Goal: Task Accomplishment & Management: Manage account settings

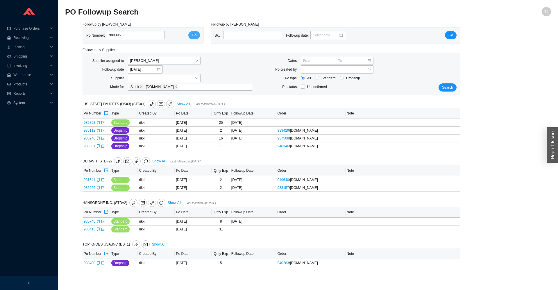
type input "988095"
click at [193, 35] on span "Go" at bounding box center [194, 35] width 5 height 6
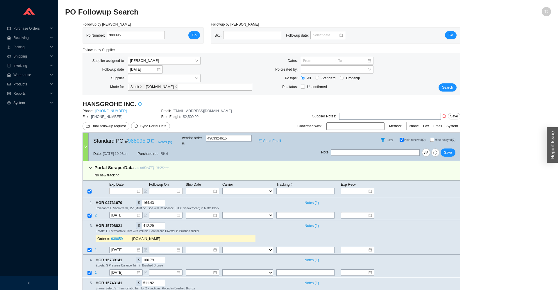
click at [128, 138] on link "988095" at bounding box center [136, 141] width 17 height 6
click at [24, 28] on span "Purchase Orders" at bounding box center [30, 28] width 35 height 9
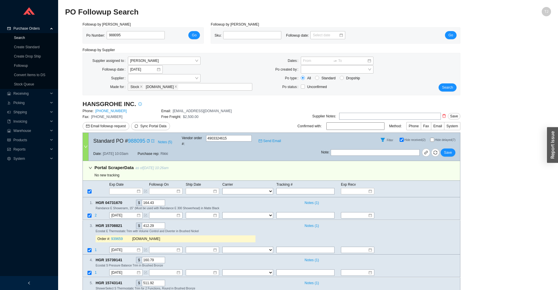
click at [17, 39] on link "Search" at bounding box center [19, 38] width 11 height 4
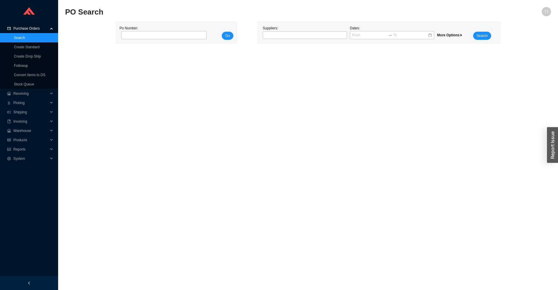
click at [457, 34] on span "More Options" at bounding box center [450, 35] width 26 height 4
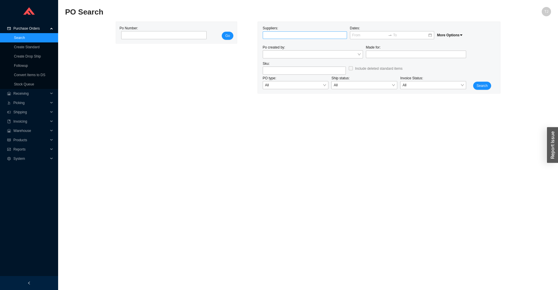
click at [279, 37] on div at bounding box center [302, 35] width 77 height 6
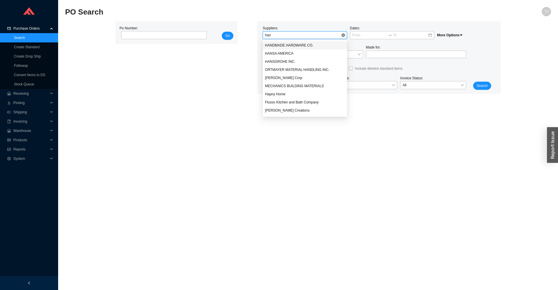
type input "hans"
click at [294, 54] on div "HANSGROHE INC." at bounding box center [305, 53] width 80 height 5
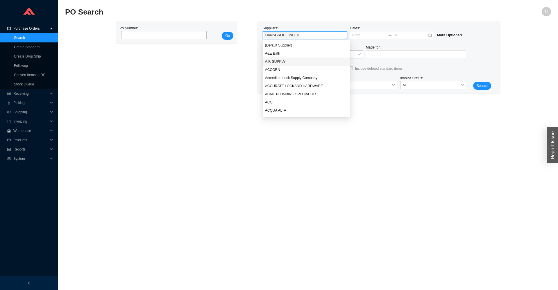
click at [491, 89] on div "Search" at bounding box center [482, 57] width 29 height 65
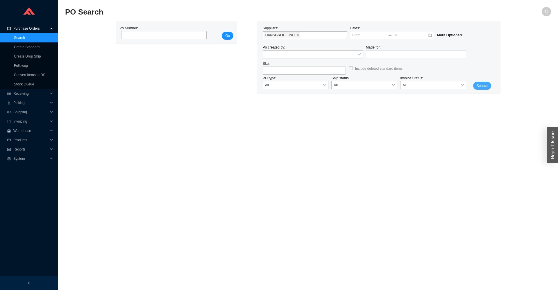
click at [486, 86] on span "Search" at bounding box center [482, 86] width 11 height 6
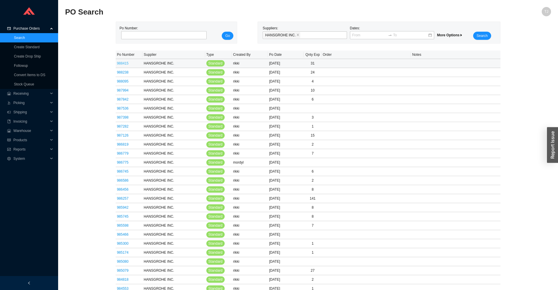
click at [124, 63] on link "988415" at bounding box center [123, 63] width 12 height 4
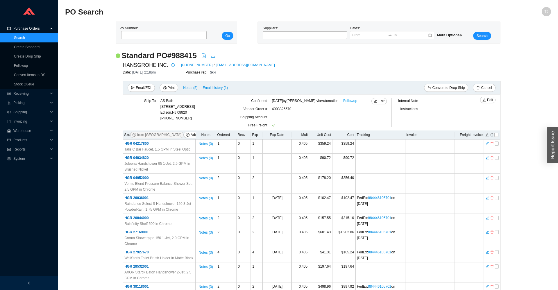
click at [357, 99] on link "Followup" at bounding box center [350, 101] width 14 height 6
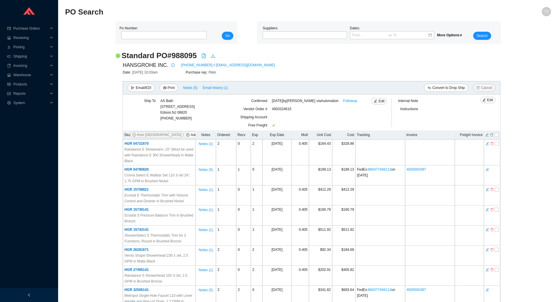
click at [543, 181] on div "Standard PO # 988095 HANSGROHE INC. [PHONE_NUMBER] / [EMAIL_ADDRESS][DOMAIN_NAM…" at bounding box center [308, 218] width 486 height 335
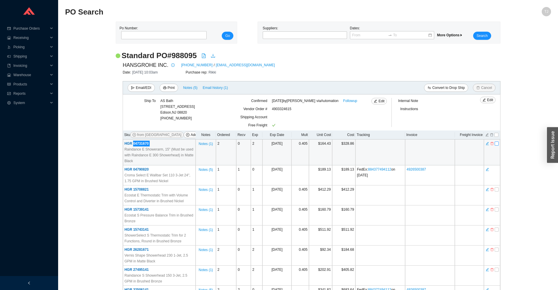
click at [499, 145] on input "checkbox" at bounding box center [497, 144] width 4 height 4
checkbox input "true"
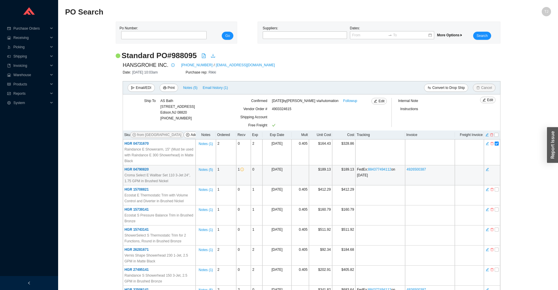
click at [441, 176] on td "4926500387" at bounding box center [430, 175] width 50 height 20
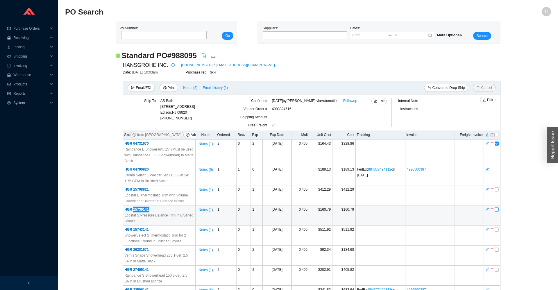
click at [497, 211] on input "checkbox" at bounding box center [497, 210] width 4 height 4
checkbox input "true"
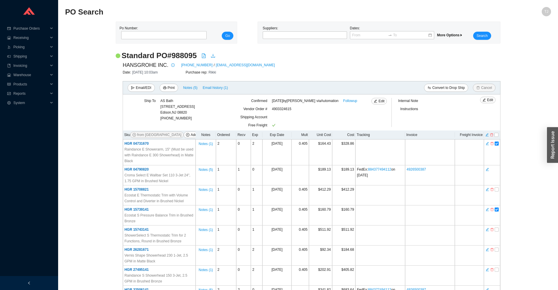
click at [523, 202] on div "Standard PO # 988095 HANSGROHE INC. 800-334-0455 / orders@hansgrohe-usa.com Dat…" at bounding box center [308, 218] width 486 height 335
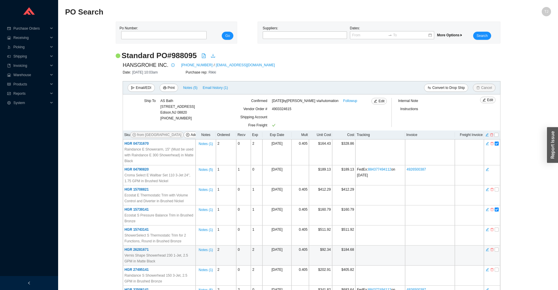
click at [499, 251] on td at bounding box center [492, 256] width 16 height 20
click at [497, 251] on input "checkbox" at bounding box center [497, 250] width 4 height 4
checkbox input "true"
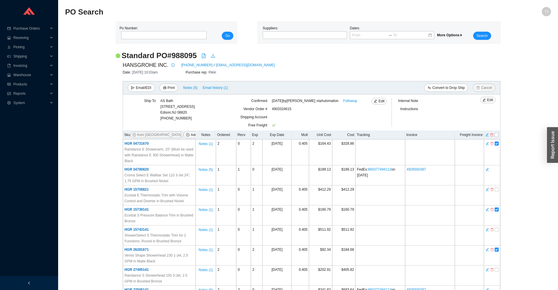
click at [527, 196] on div "Standard PO # 988095 HANSGROHE INC. 800-334-0455 / orders@hansgrohe-usa.com Dat…" at bounding box center [308, 218] width 486 height 335
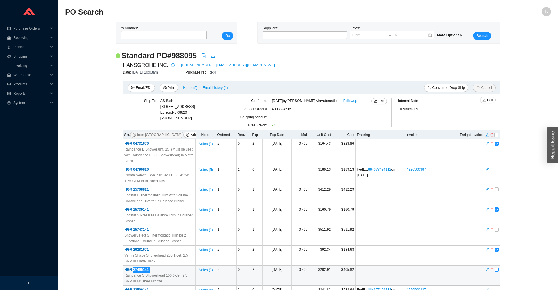
click at [499, 271] on input "checkbox" at bounding box center [497, 270] width 4 height 4
checkbox input "true"
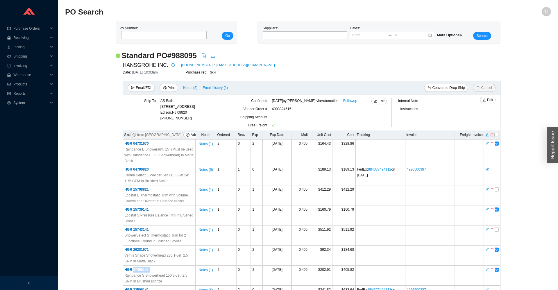
click at [492, 137] on icon "delete" at bounding box center [491, 135] width 3 height 4
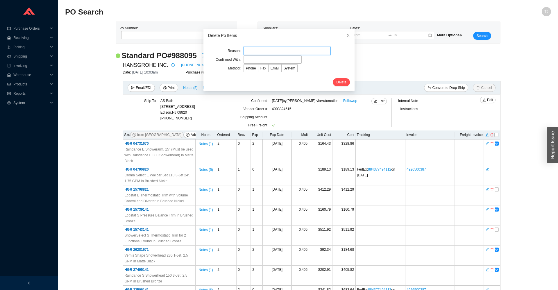
click at [252, 49] on input "text" at bounding box center [287, 51] width 87 height 8
type input "Customer cancelled"
click at [256, 60] on input "text" at bounding box center [273, 60] width 58 height 8
type input "Sue"
click at [273, 67] on span "Email" at bounding box center [275, 68] width 9 height 4
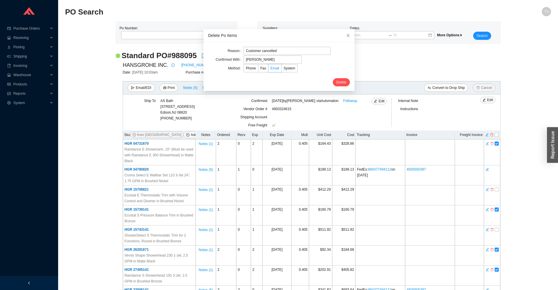
click at [269, 70] on input "Email" at bounding box center [269, 70] width 0 height 0
click at [338, 81] on span "Delete" at bounding box center [342, 82] width 10 height 6
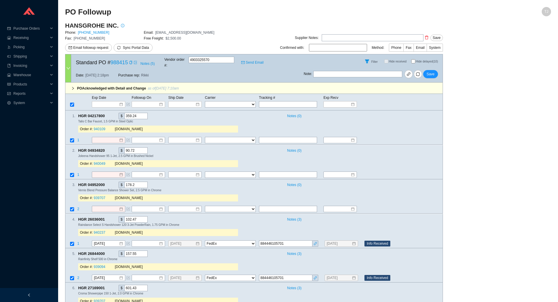
select select "1"
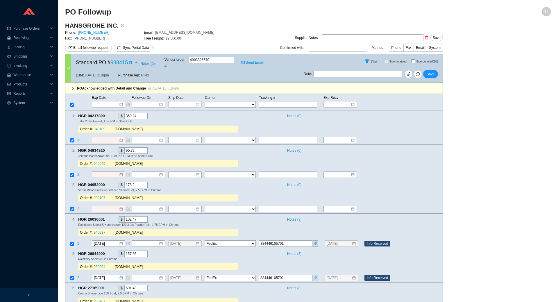
select select "1"
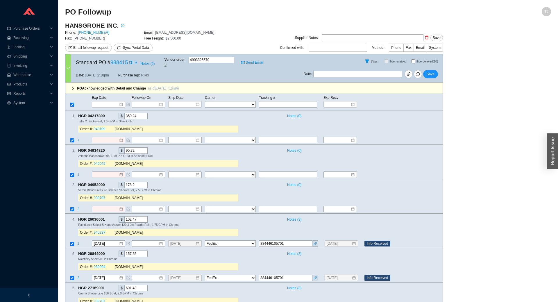
click at [414, 68] on div "Note : Save" at bounding box center [373, 75] width 139 height 14
click at [417, 72] on span "sync" at bounding box center [418, 74] width 8 height 4
select select "1"
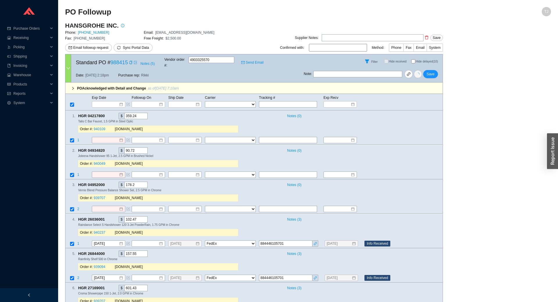
select select "1"
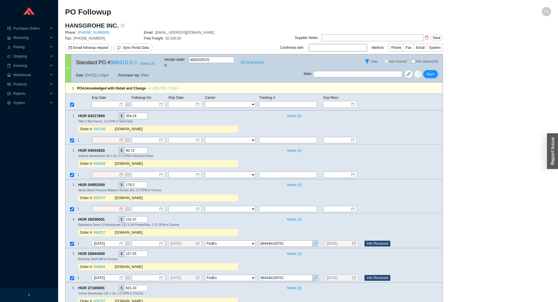
select select "1"
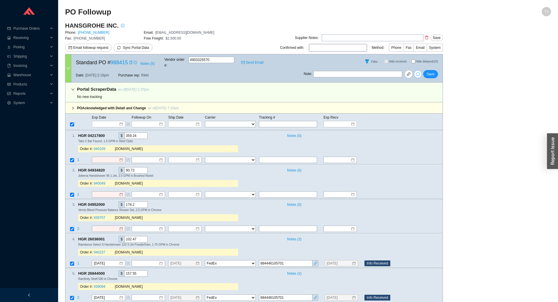
click at [74, 106] on icon "right" at bounding box center [72, 107] width 3 height 3
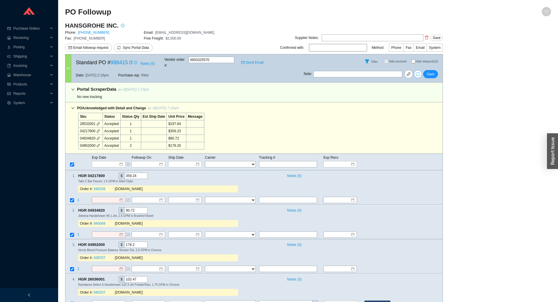
click at [74, 106] on icon "down" at bounding box center [72, 107] width 3 height 3
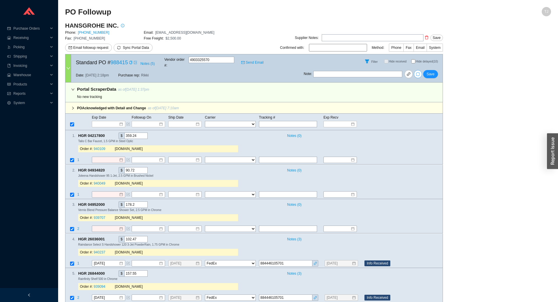
click at [74, 88] on icon "down" at bounding box center [72, 89] width 3 height 3
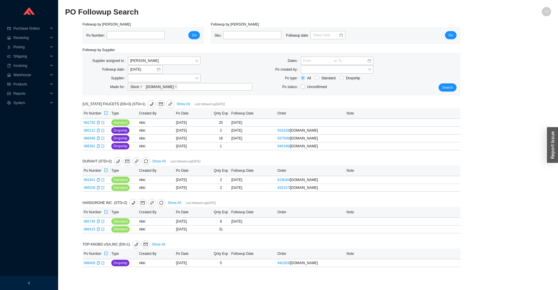
click at [435, 87] on div "Search" at bounding box center [444, 74] width 31 height 35
click at [444, 88] on span "Search" at bounding box center [447, 88] width 11 height 6
drag, startPoint x: 461, startPoint y: 87, endPoint x: 448, endPoint y: 90, distance: 13.1
click at [459, 88] on div "Followup by PO Po Number: Go Followup by Sku Sku: Followup date: Go Followup by…" at bounding box center [308, 148] width 486 height 253
click at [448, 90] on span "Search" at bounding box center [447, 88] width 11 height 6
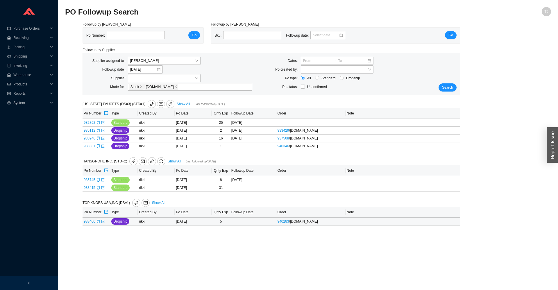
click at [95, 221] on span "988400" at bounding box center [92, 222] width 16 height 4
click at [97, 222] on icon "copy" at bounding box center [98, 221] width 3 height 3
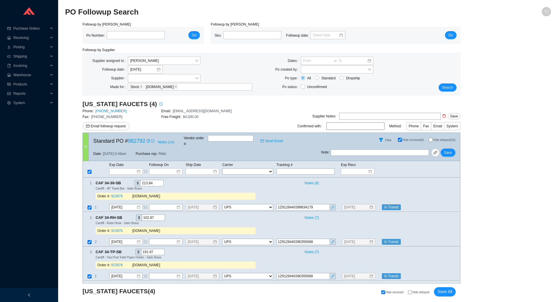
select select "2"
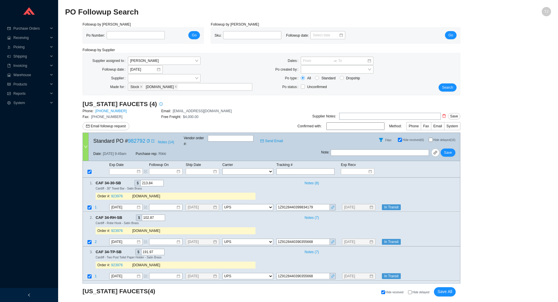
select select "2"
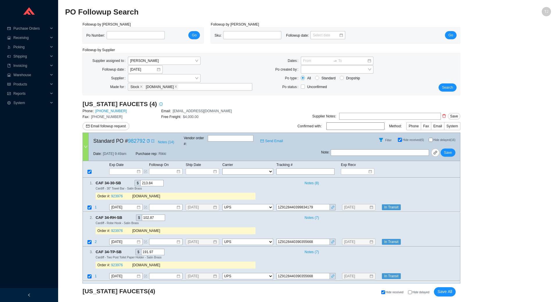
select select "2"
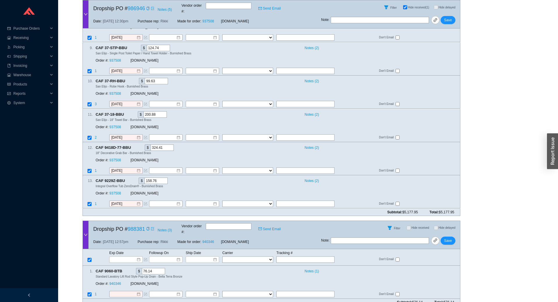
scroll to position [1264, 0]
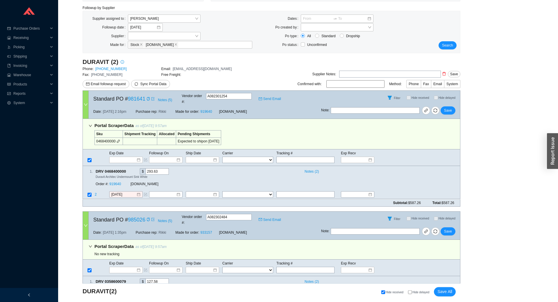
scroll to position [69, 0]
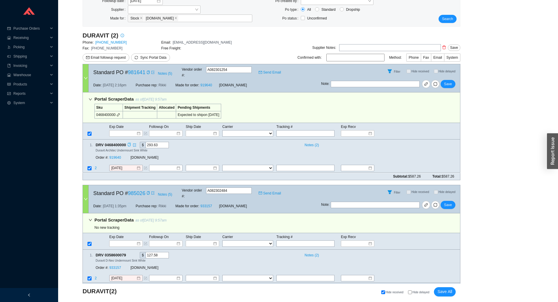
click at [128, 143] on icon "copy" at bounding box center [129, 145] width 4 height 4
click at [112, 156] on link "919640" at bounding box center [115, 158] width 12 height 4
click at [118, 165] on input "[DATE]" at bounding box center [123, 168] width 25 height 6
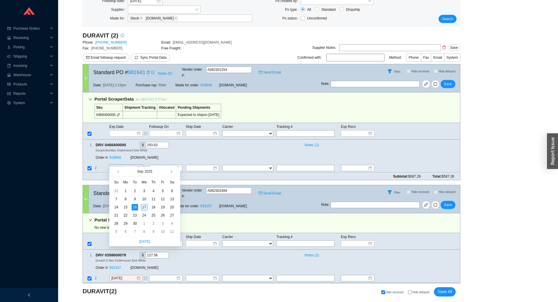
type input "[DATE]"
click at [146, 206] on div "17" at bounding box center [144, 207] width 6 height 6
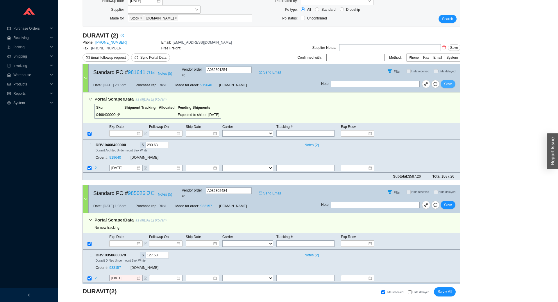
click at [451, 82] on span "Save" at bounding box center [448, 84] width 8 height 6
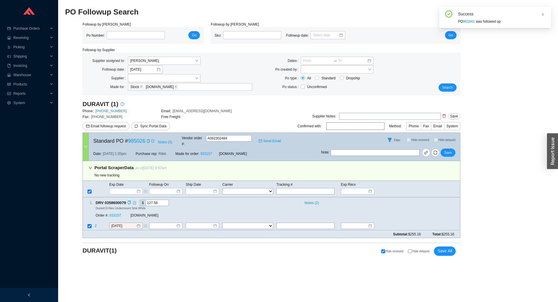
scroll to position [0, 0]
click at [129, 201] on icon "copy" at bounding box center [129, 203] width 4 height 4
click at [116, 214] on link "933157" at bounding box center [115, 216] width 12 height 4
click at [120, 216] on div "1 . DRV 0358600079 $ 127.58 Notes ( 2 ) Duravit D-Neo Undermount Sink White Ord…" at bounding box center [272, 213] width 378 height 33
click at [120, 223] on input "[DATE]" at bounding box center [123, 226] width 25 height 6
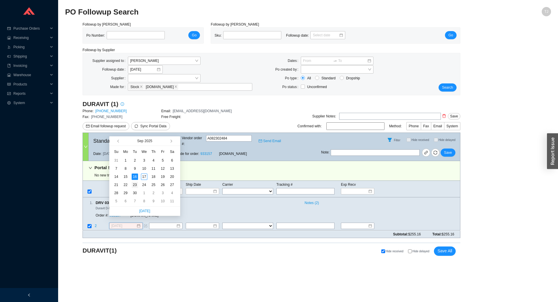
type input "[DATE]"
click at [134, 186] on div "23" at bounding box center [135, 185] width 6 height 6
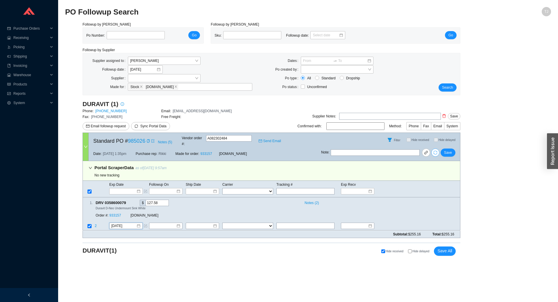
click at [439, 151] on span "sync" at bounding box center [436, 153] width 8 height 4
click at [450, 150] on span "Save" at bounding box center [448, 153] width 8 height 6
